Goal: Obtain resource: Download file/media

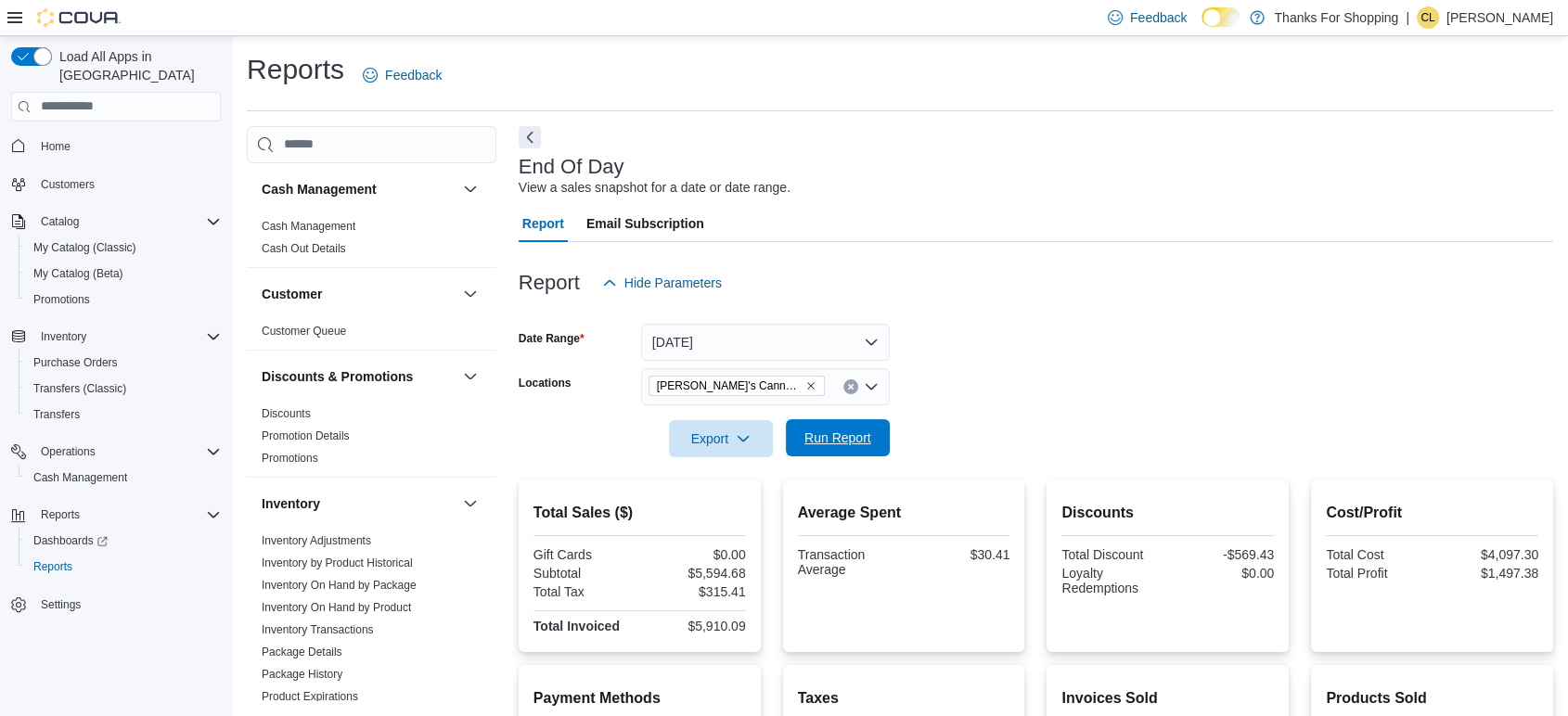
click at [843, 439] on span "Run Report" at bounding box center [838, 438] width 67 height 19
click at [701, 441] on span "Export" at bounding box center [722, 438] width 82 height 37
click at [716, 516] on span "Export to Pdf" at bounding box center [724, 514] width 84 height 15
